Goal: Task Accomplishment & Management: Use online tool/utility

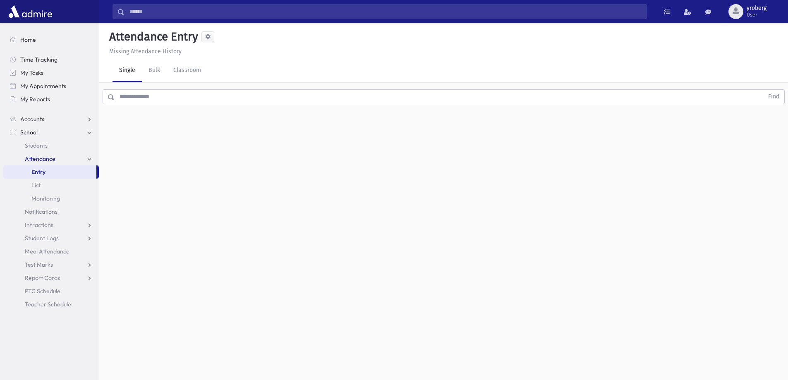
click at [41, 173] on span "Entry" at bounding box center [38, 171] width 14 height 7
click at [133, 96] on input "text" at bounding box center [439, 96] width 649 height 15
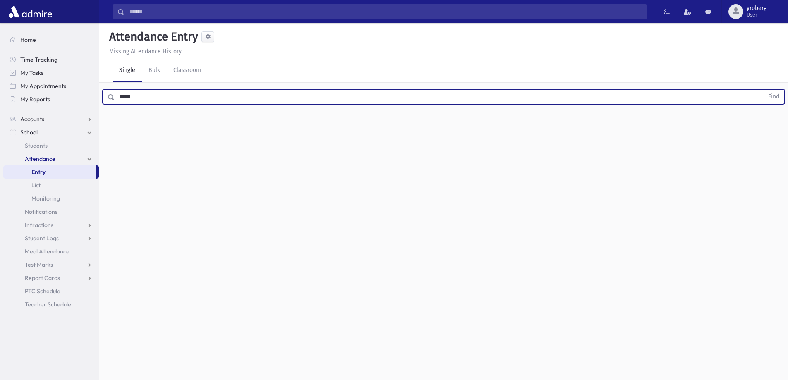
click at [764, 90] on button "Find" at bounding box center [774, 97] width 21 height 14
type input "*"
click at [764, 90] on button "Find" at bounding box center [774, 97] width 21 height 14
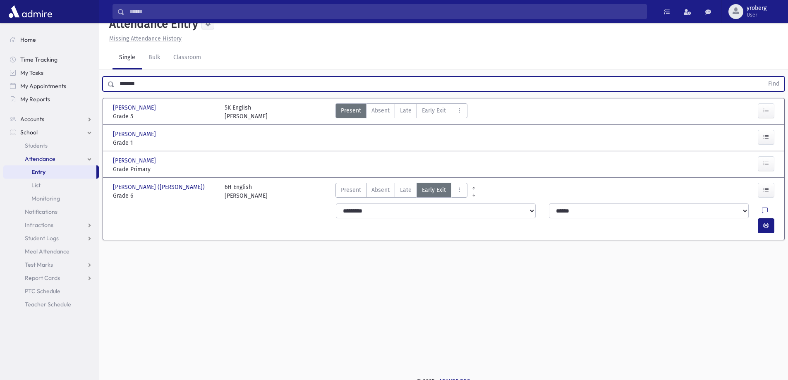
scroll to position [19, 0]
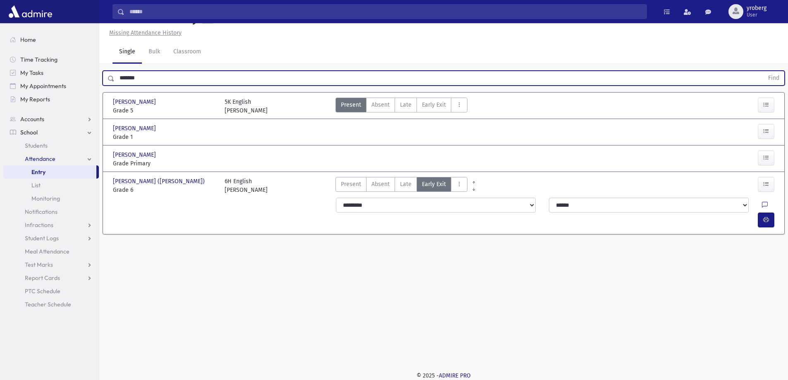
click at [144, 79] on input "*******" at bounding box center [439, 78] width 649 height 15
type input "******"
click at [764, 71] on button "Find" at bounding box center [774, 78] width 21 height 14
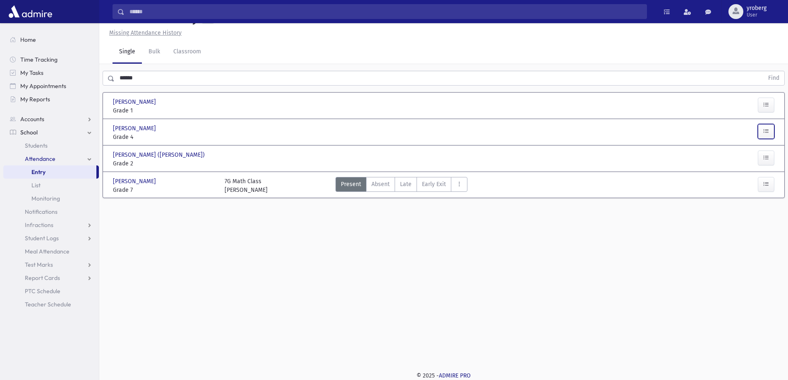
click at [760, 130] on button "button" at bounding box center [766, 131] width 17 height 15
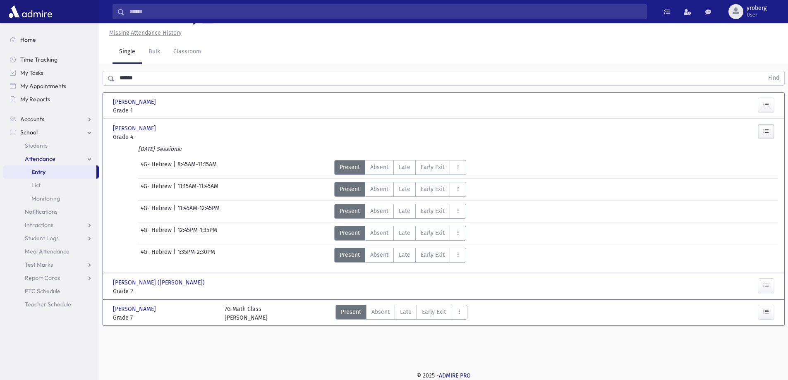
click at [765, 130] on icon "button" at bounding box center [767, 131] width 6 height 7
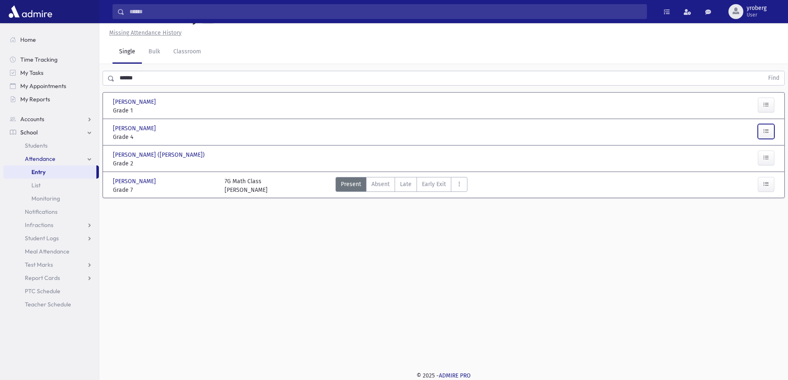
click at [766, 131] on icon "button" at bounding box center [767, 131] width 6 height 7
